Goal: Task Accomplishment & Management: Manage account settings

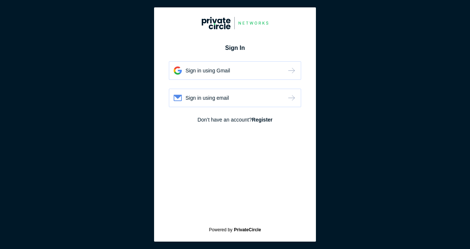
click at [293, 71] on img at bounding box center [292, 70] width 10 height 9
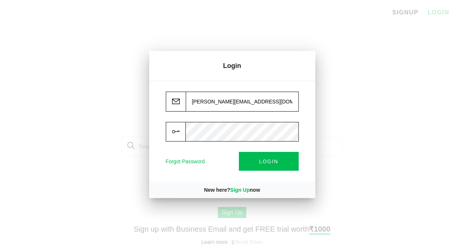
type input "Saloni.bansal@in.ey.com"
click at [267, 159] on span "LOGIN" at bounding box center [268, 162] width 19 height 6
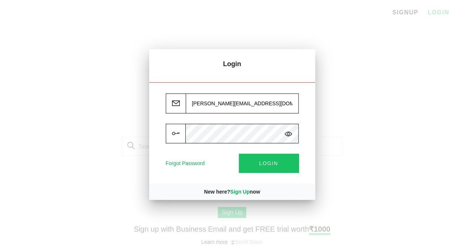
click at [274, 162] on span "LOGIN" at bounding box center [268, 163] width 19 height 6
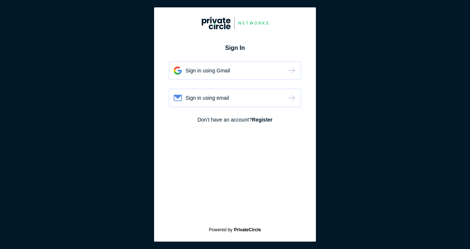
click at [243, 72] on div "Sign in using Gmail" at bounding box center [235, 70] width 132 height 18
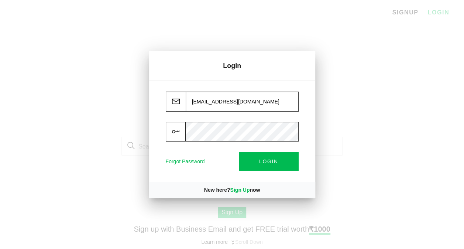
type input "sparsh.agarwal@in.ey.com"
click at [260, 167] on button "LOGIN" at bounding box center [269, 161] width 60 height 19
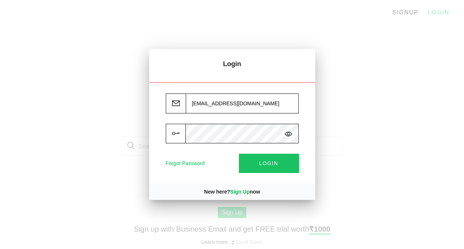
click at [279, 166] on button "LOGIN" at bounding box center [269, 163] width 60 height 19
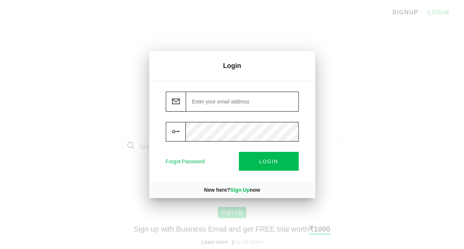
click at [212, 102] on input "email" at bounding box center [242, 102] width 113 height 20
paste input "[PERSON_NAME][EMAIL_ADDRESS][DOMAIN_NAME]"
type input "[PERSON_NAME][EMAIL_ADDRESS][DOMAIN_NAME]"
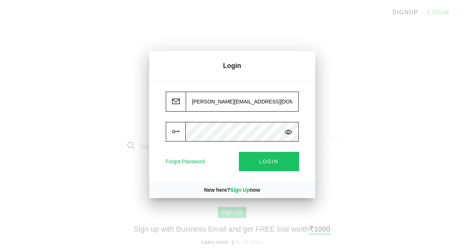
click at [259, 163] on button "LOGIN" at bounding box center [269, 161] width 60 height 19
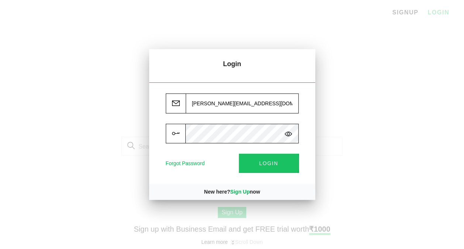
click at [270, 161] on span "LOGIN" at bounding box center [268, 163] width 19 height 6
